Goal: Find specific page/section: Find specific page/section

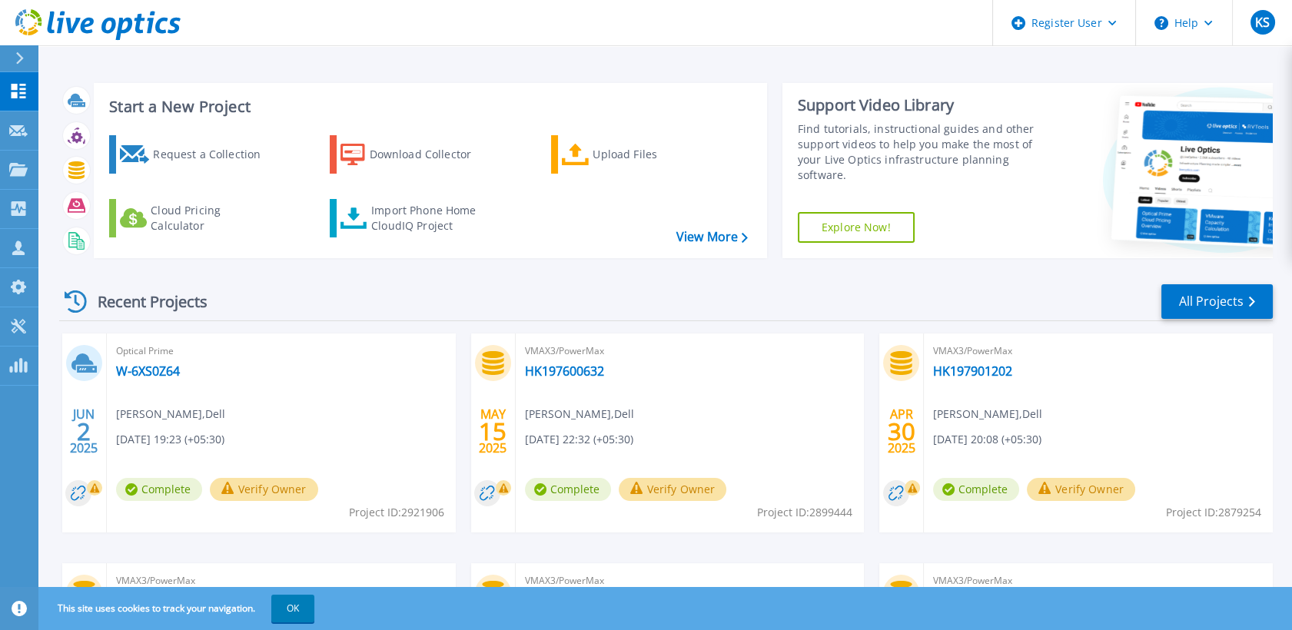
click at [27, 65] on div at bounding box center [26, 58] width 25 height 26
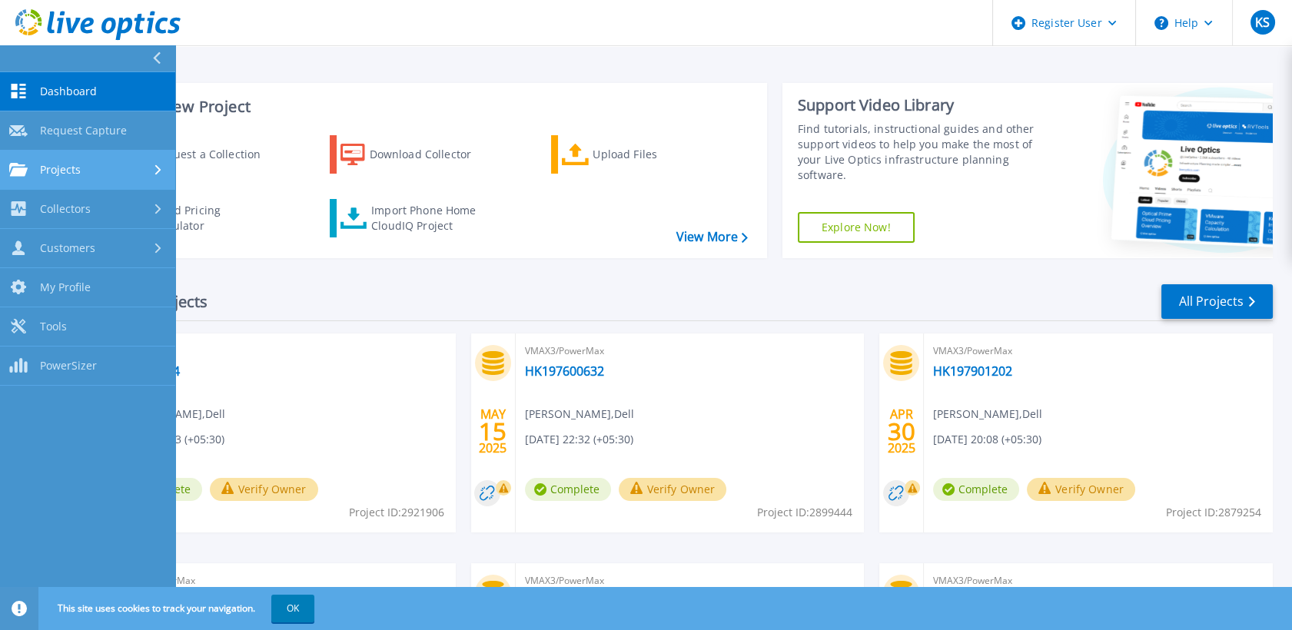
click at [93, 157] on link "Projects Projects" at bounding box center [87, 170] width 175 height 39
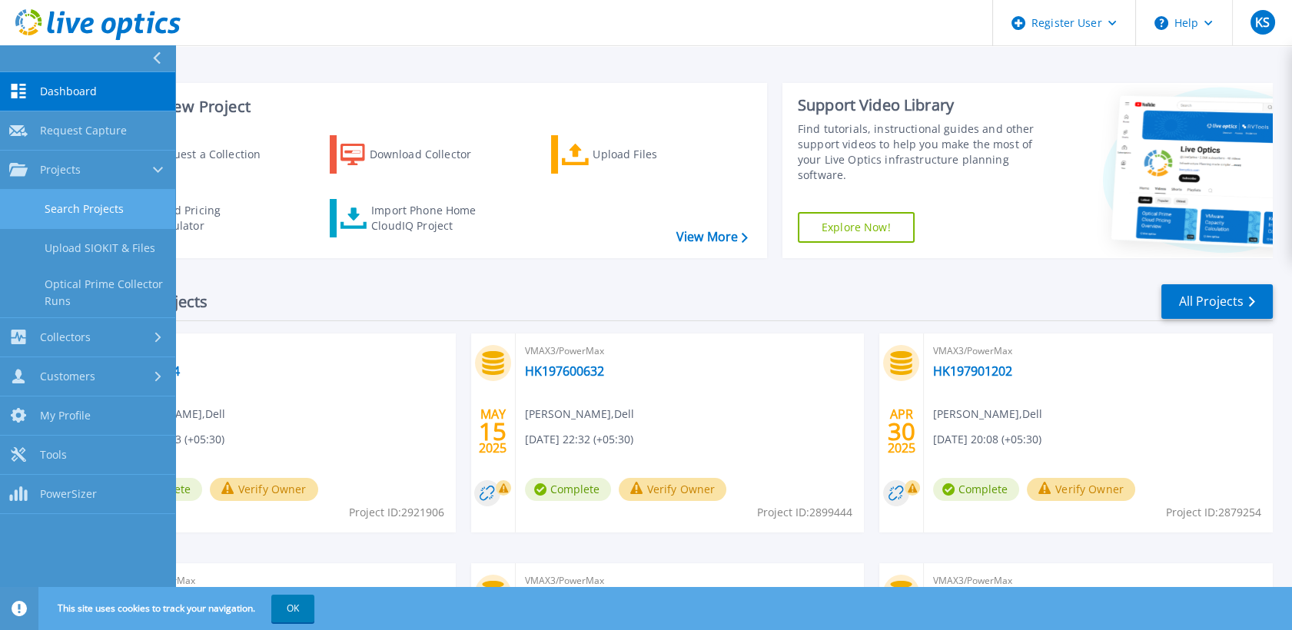
click at [99, 209] on link "Search Projects" at bounding box center [87, 209] width 175 height 39
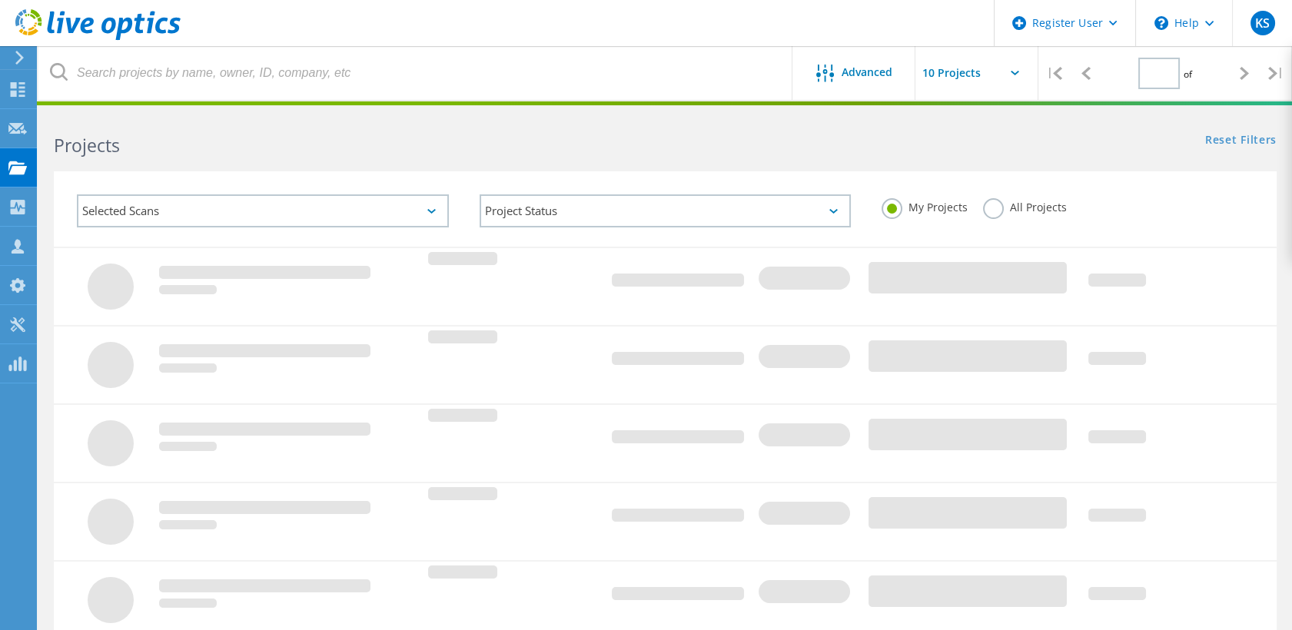
type input "1"
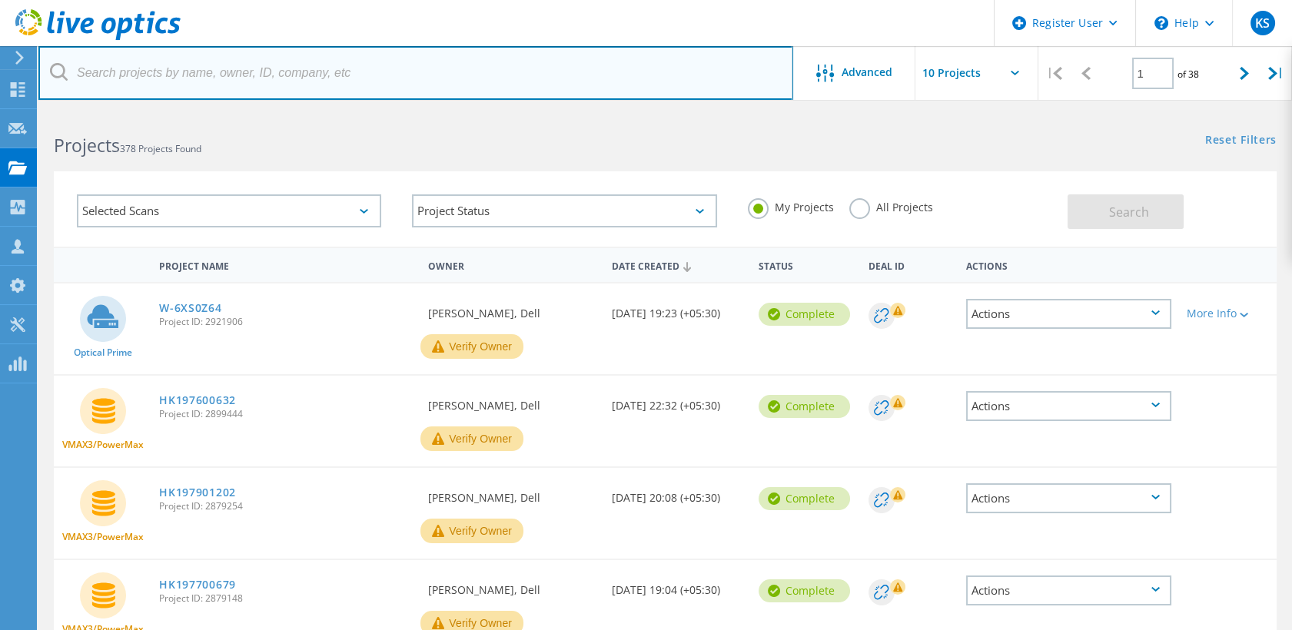
click at [222, 88] on input "text" at bounding box center [415, 73] width 755 height 54
paste input "3085718"
type input "3085718"
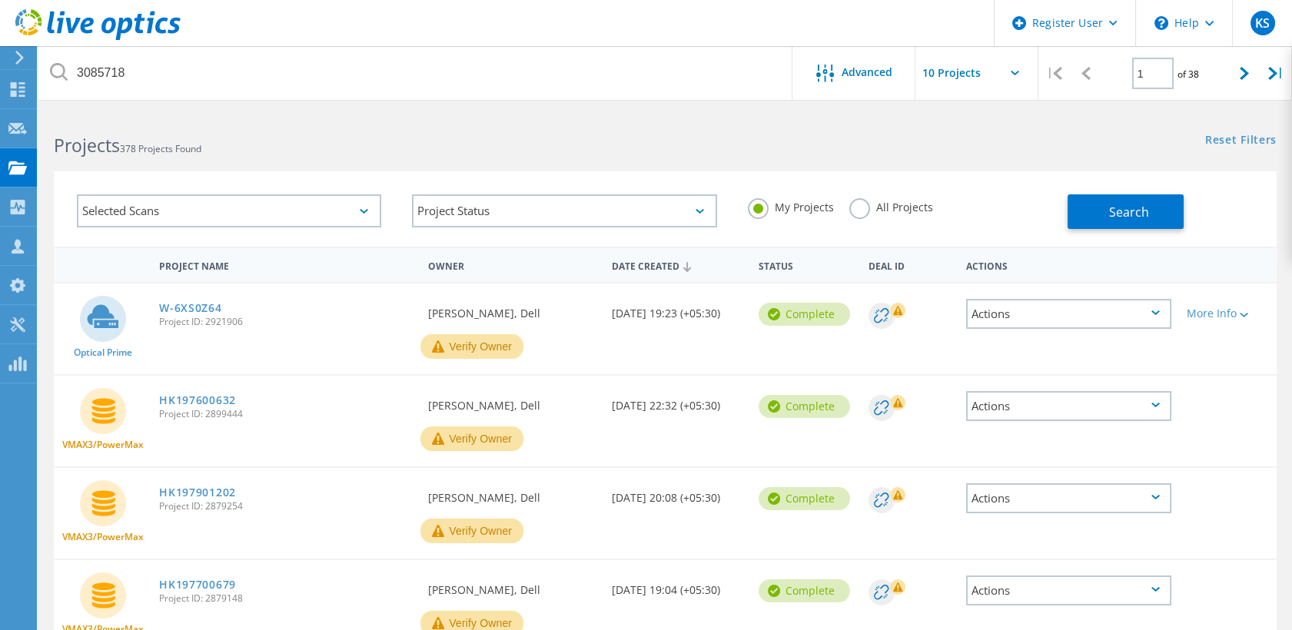
click at [856, 200] on label "All Projects" at bounding box center [892, 205] width 84 height 15
click at [0, 0] on input "All Projects" at bounding box center [0, 0] width 0 height 0
click at [1106, 205] on button "Search" at bounding box center [1126, 212] width 116 height 35
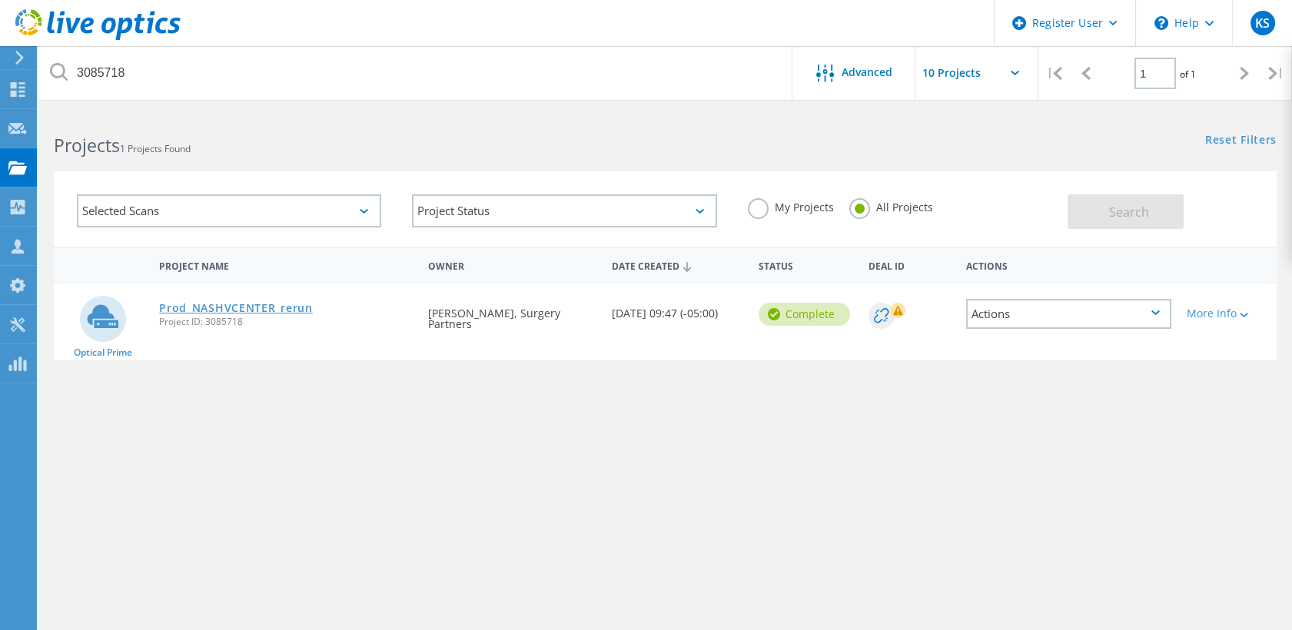
click at [244, 305] on link "Prod_NASHVCENTER_rerun" at bounding box center [235, 308] width 153 height 11
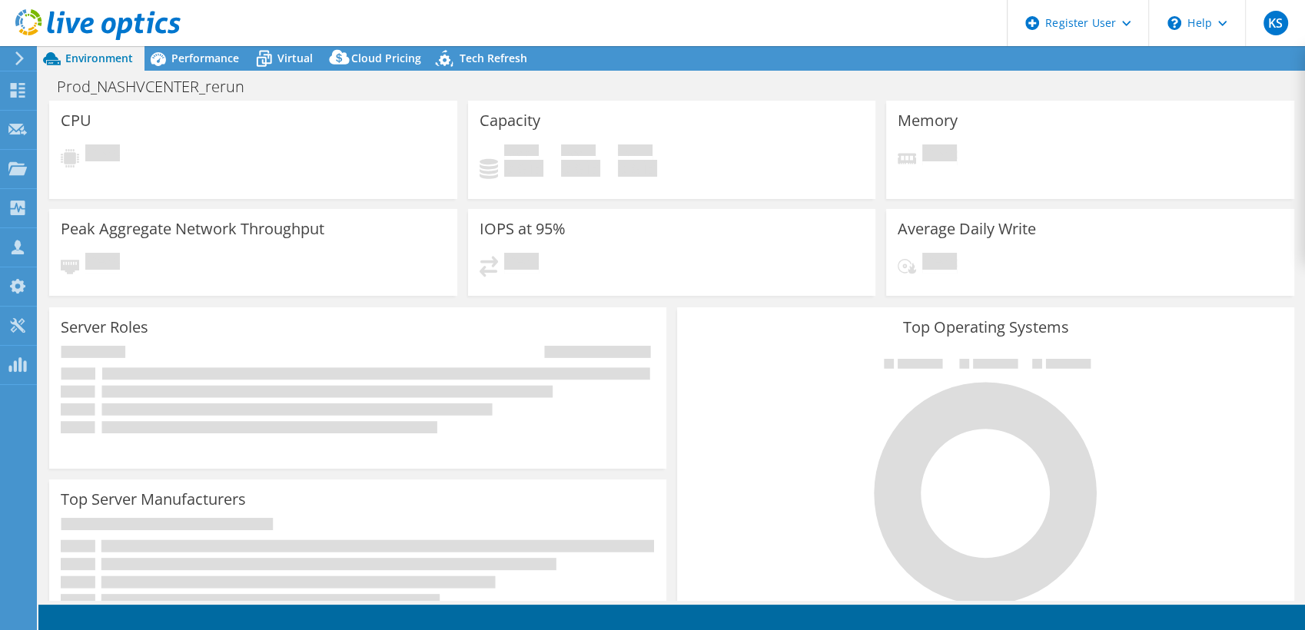
select select "USD"
